Goal: Task Accomplishment & Management: Manage account settings

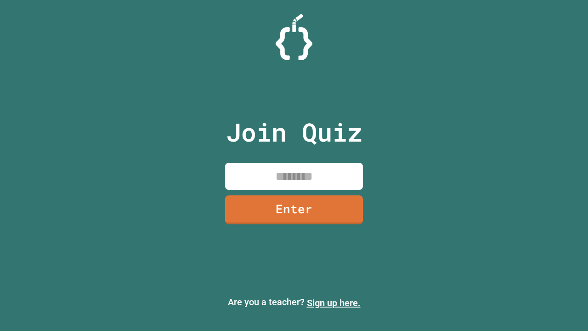
click at [333, 303] on link "Sign up here." at bounding box center [334, 302] width 54 height 11
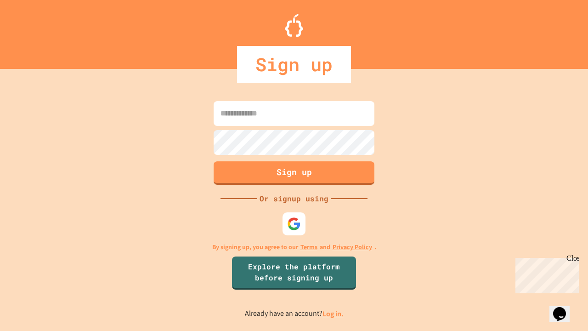
click at [333, 313] on link "Log in." at bounding box center [332, 314] width 21 height 10
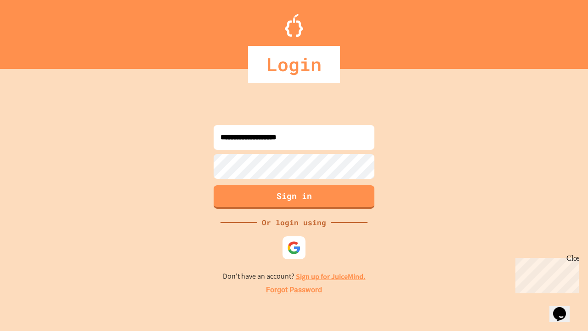
type input "**********"
